Goal: Task Accomplishment & Management: Use online tool/utility

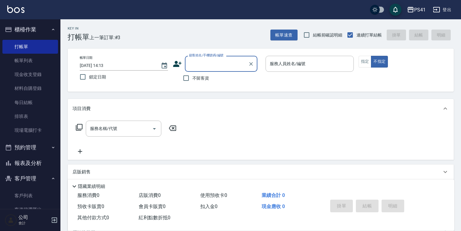
scroll to position [10, 0]
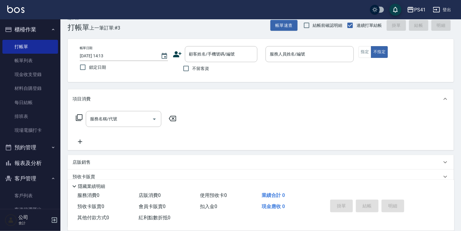
click at [271, 224] on div "服務消費 0 店販消費 0 使用預收卡 0 業績合計 0 預收卡販賣 0 會員卡販賣 0 扣入金 0 現金應收 0 其他付款方式 0 紅利點數折抵 0 掛單 …" at bounding box center [261, 210] width 386 height 41
click at [214, 55] on input "顧客姓名/手機號碼/編號" at bounding box center [216, 54] width 58 height 11
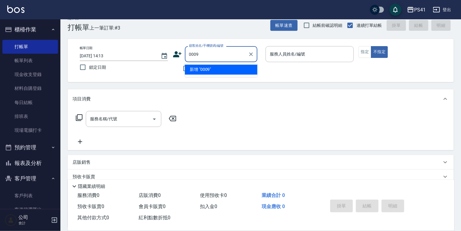
type input "0009"
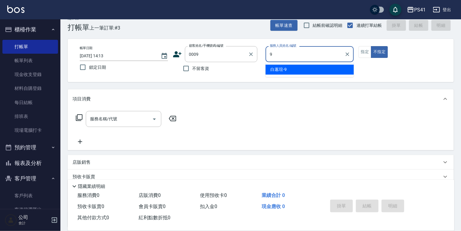
type input "白蕙瑄-9"
type button "false"
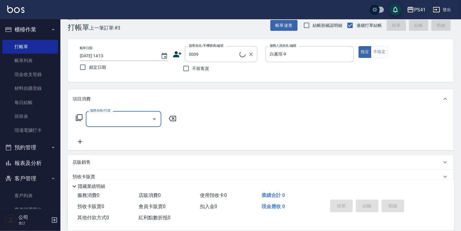
type input "1"
type input "白白/9_白白/0009"
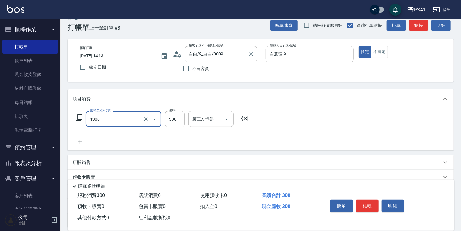
type input "洗髮300(1300)"
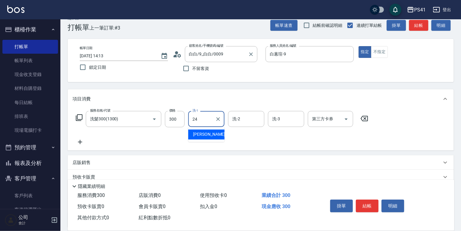
type input "[PERSON_NAME]-24"
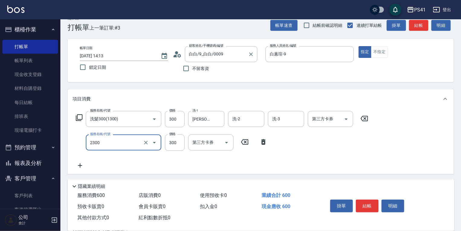
type input "剪髮(2300)"
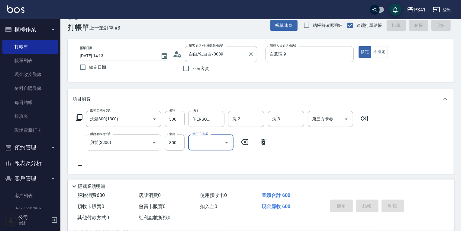
type input "[DATE] 15:35"
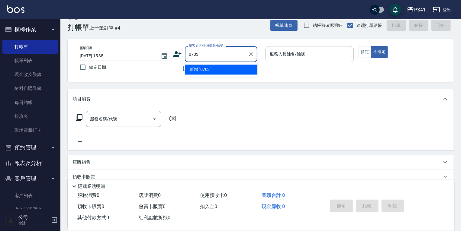
type input "0703"
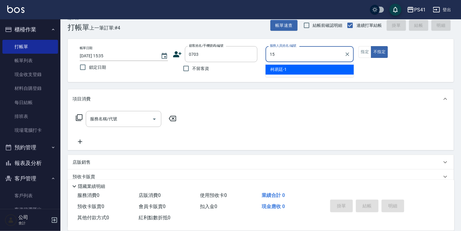
type input "[PERSON_NAME]-15"
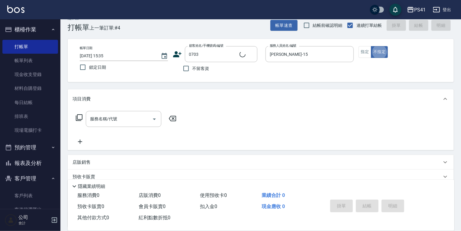
type input "[PERSON_NAME]/0912775171/0703"
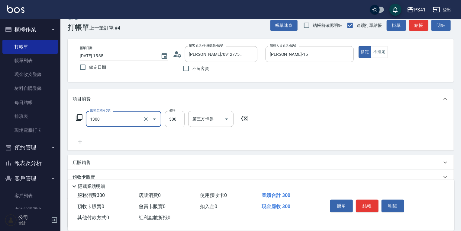
type input "洗髮300(1300)"
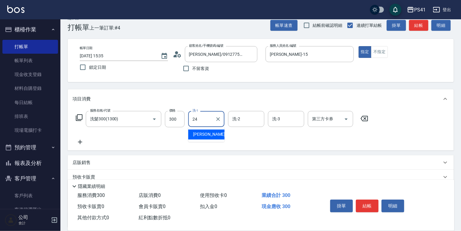
type input "[PERSON_NAME]-24"
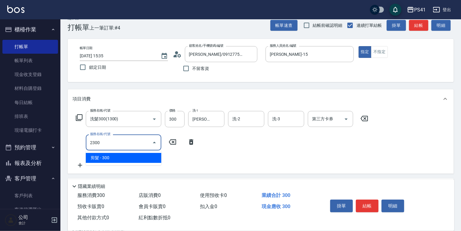
type input "剪髮(2300)"
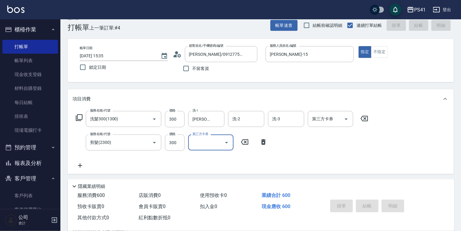
type input "[DATE] 15:36"
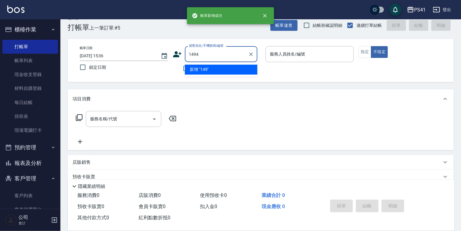
type input "1494"
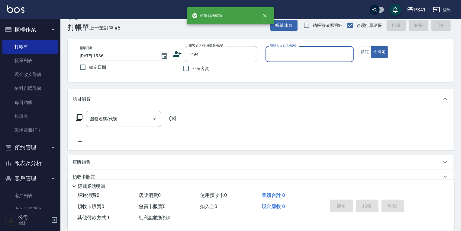
type input "[PERSON_NAME]-1"
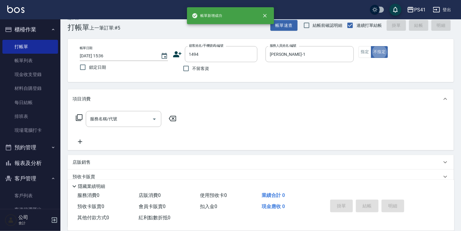
type input "[PERSON_NAME]/0955292687/1494"
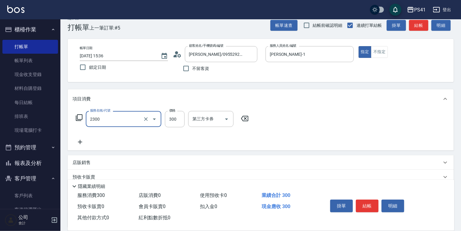
type input "剪髮(2300)"
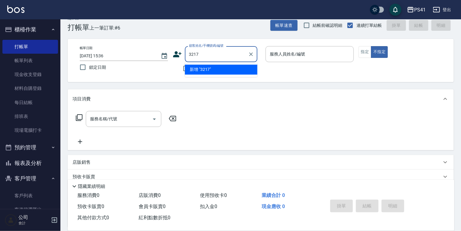
type input "3217"
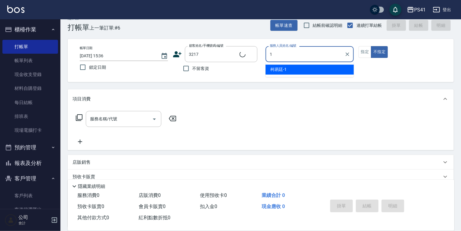
type input "1"
type input "[PERSON_NAME]/0976625436/3217"
type input "[PERSON_NAME]-1"
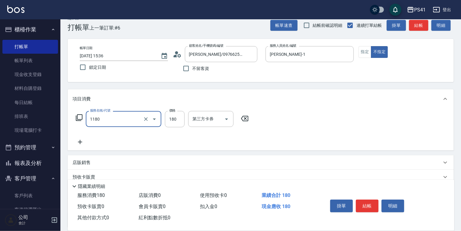
type input "洗髮(洗+剪不指定活動)(1180)"
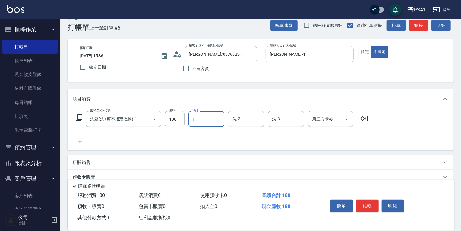
type input "[PERSON_NAME]-1"
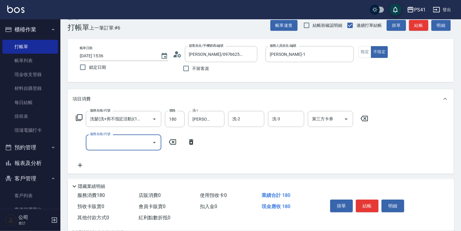
scroll to position [0, 0]
type input "不指定剪髮活動(2199)"
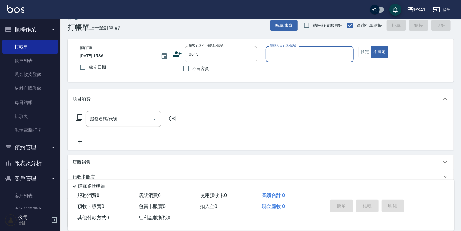
type input "米雪/15_米雪/0015"
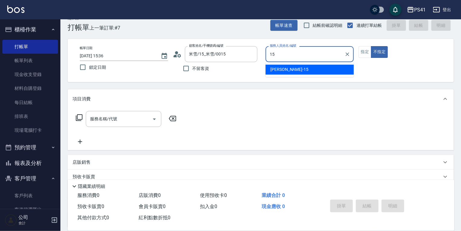
type input "[PERSON_NAME]-15"
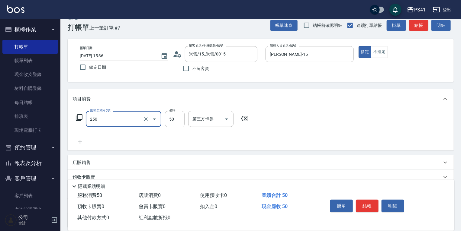
type input "剪瀏海(250)"
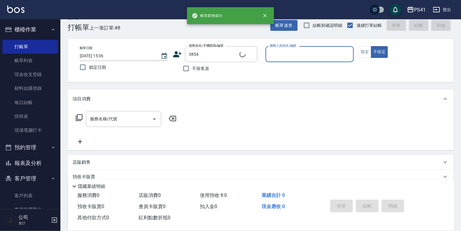
type input "[PERSON_NAME]/0956991868/3854"
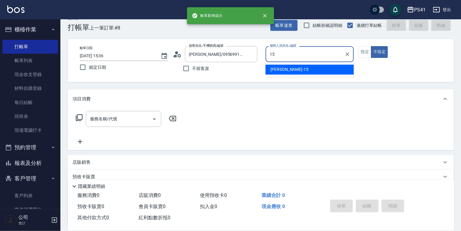
type input "[PERSON_NAME]-15"
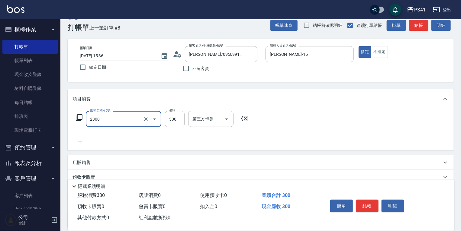
type input "剪髮(2300)"
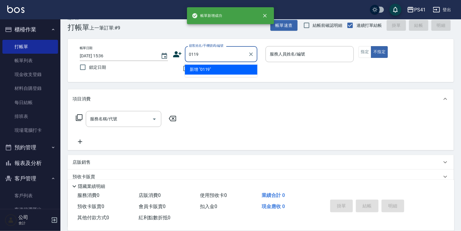
type input "0119"
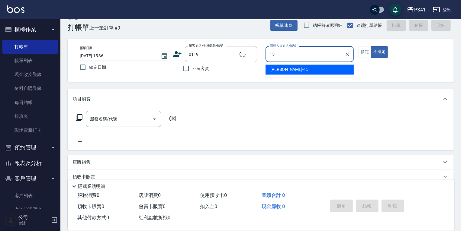
type input "[PERSON_NAME]-15"
type input "[PERSON_NAME]/0939723337/0119"
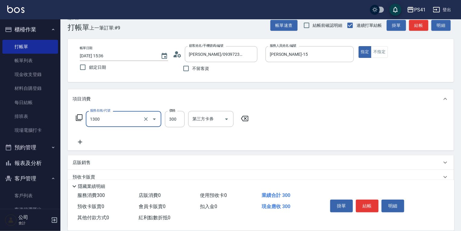
type input "洗髮300(1300)"
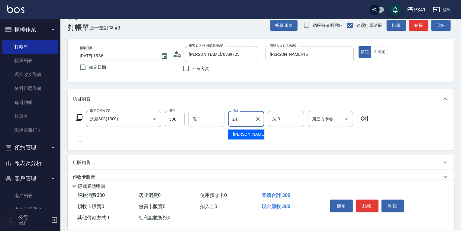
type input "[PERSON_NAME]-24"
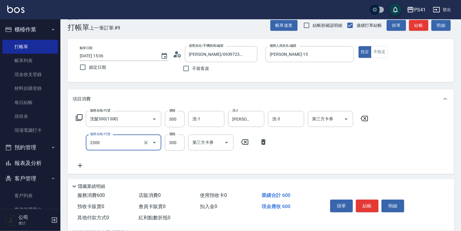
type input "剪髮(2300)"
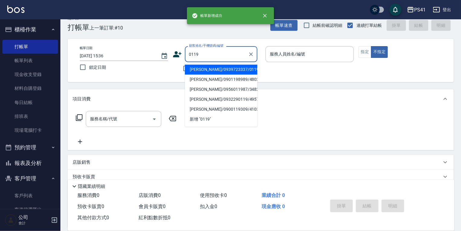
type input "[PERSON_NAME]/0939723337/0119"
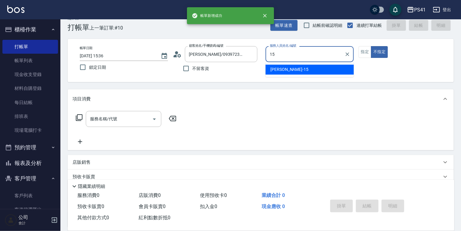
type input "[PERSON_NAME]-15"
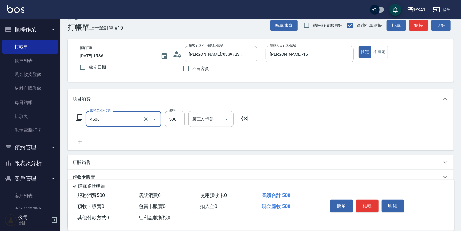
type input "補染(4500)"
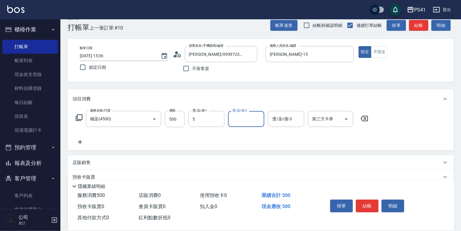
type input "Rolla-5"
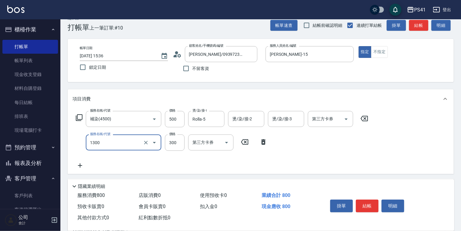
type input "洗髮300(1300)"
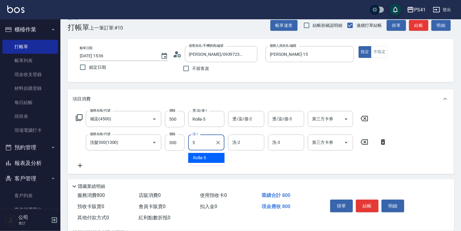
type input "Rolla-5"
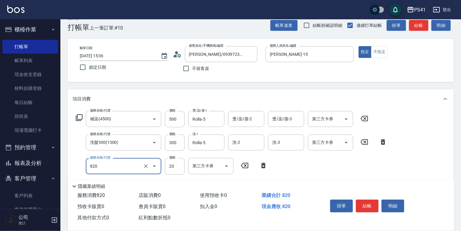
type input "潤絲(820)"
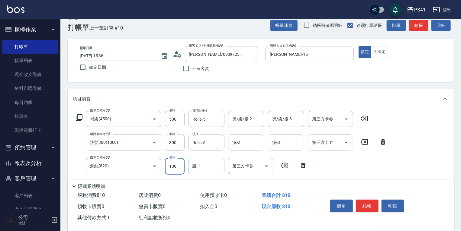
type input "100"
type input "Rolla-5"
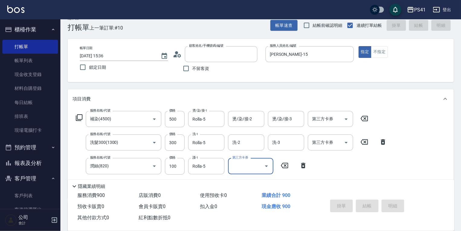
type input "0"
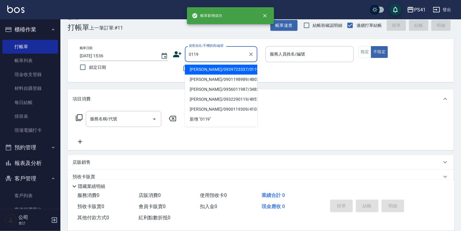
type input "[PERSON_NAME]/0939723337/0119"
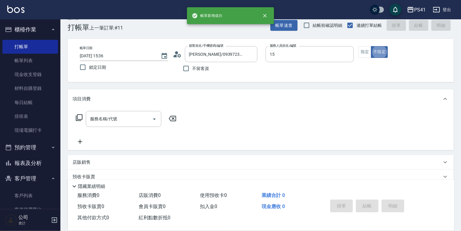
type input "[PERSON_NAME]-15"
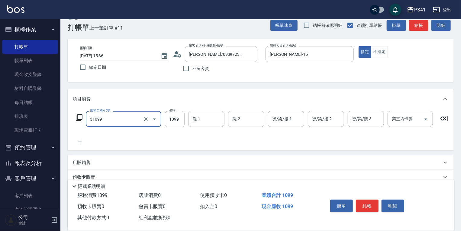
type input "公司活動/早鳥(31099)"
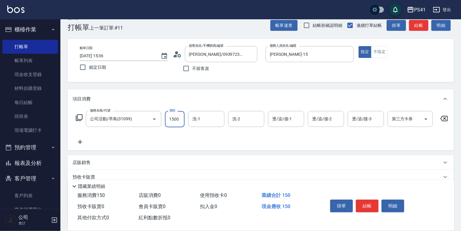
type input "1500"
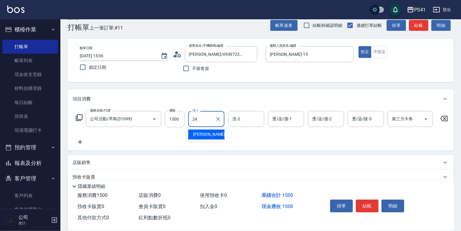
type input "[PERSON_NAME]-24"
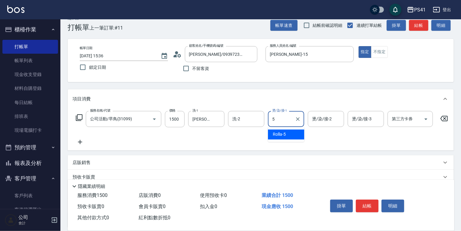
type input "Rolla-5"
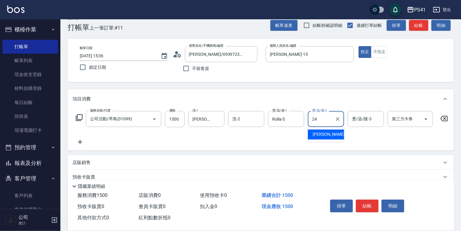
type input "[PERSON_NAME]-24"
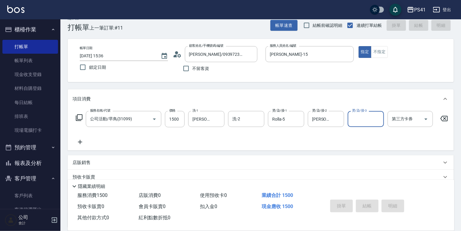
type input "[DATE] 15:37"
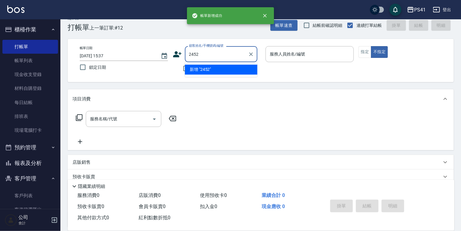
type input "2452"
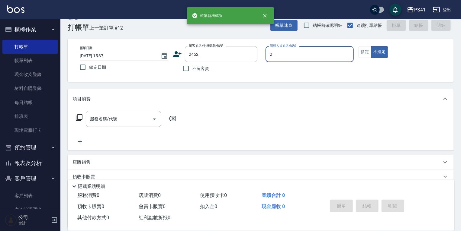
type input "[PERSON_NAME]-2"
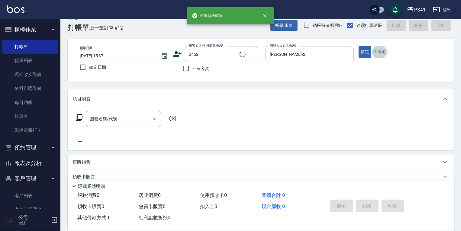
type input "[PERSON_NAME]/0908725820/2452"
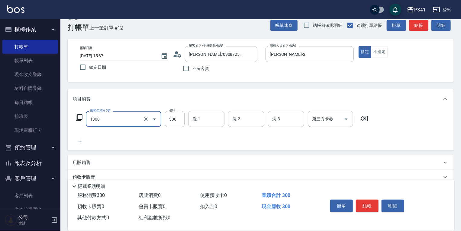
type input "洗髮300(1300)"
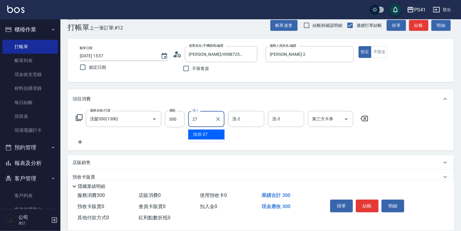
type input "佳佳-27"
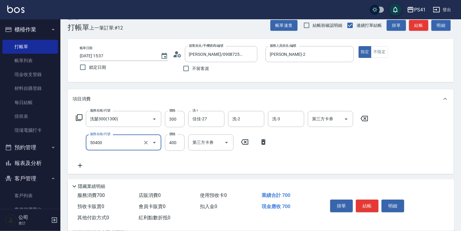
type input "原價1~400護髮(50400)"
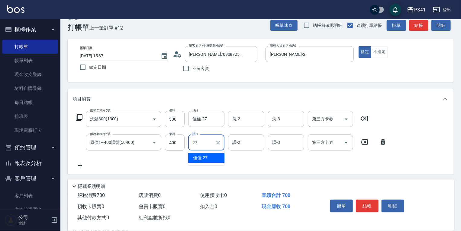
type input "佳佳-27"
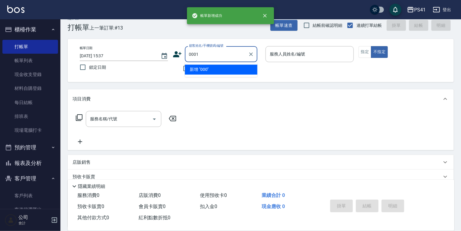
type input "0001"
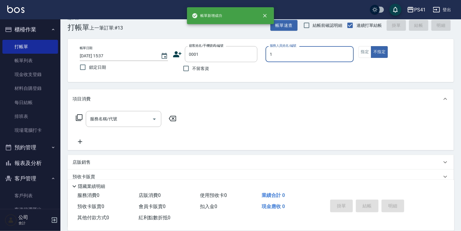
type input "[PERSON_NAME]-1"
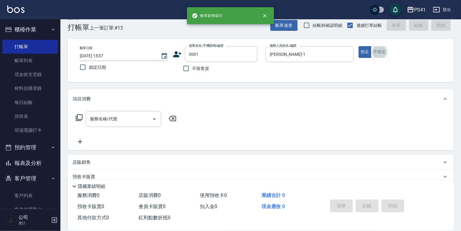
type input "pingu/1_pingu/0001"
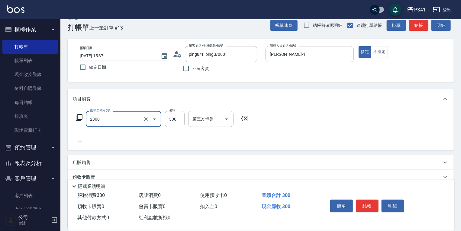
type input "剪髮(2300)"
